Goal: Navigation & Orientation: Find specific page/section

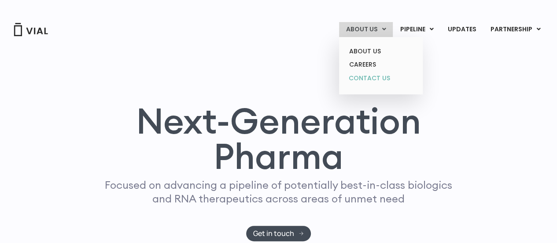
click at [371, 75] on link "CONTACT US" at bounding box center [380, 78] width 77 height 14
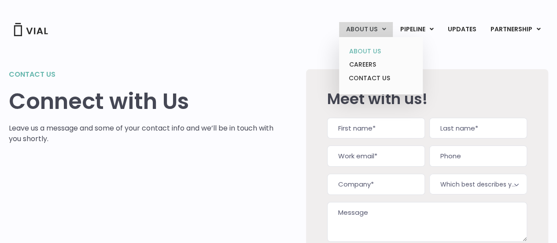
click at [367, 47] on link "ABOUT US" at bounding box center [380, 51] width 77 height 14
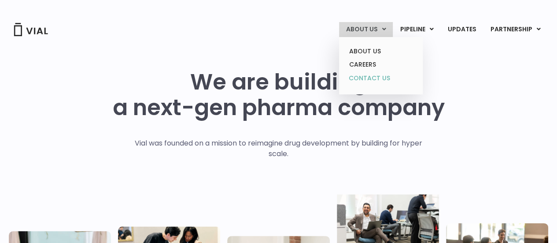
click at [370, 81] on link "CONTACT US" at bounding box center [380, 78] width 77 height 14
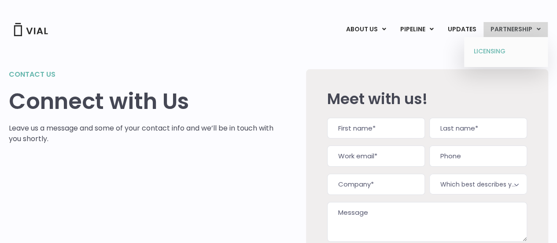
click at [506, 52] on link "LICENSING" at bounding box center [505, 51] width 77 height 14
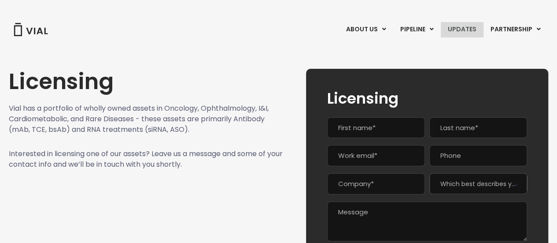
click at [472, 29] on link "UPDATES" at bounding box center [462, 29] width 42 height 15
